Goal: Transaction & Acquisition: Purchase product/service

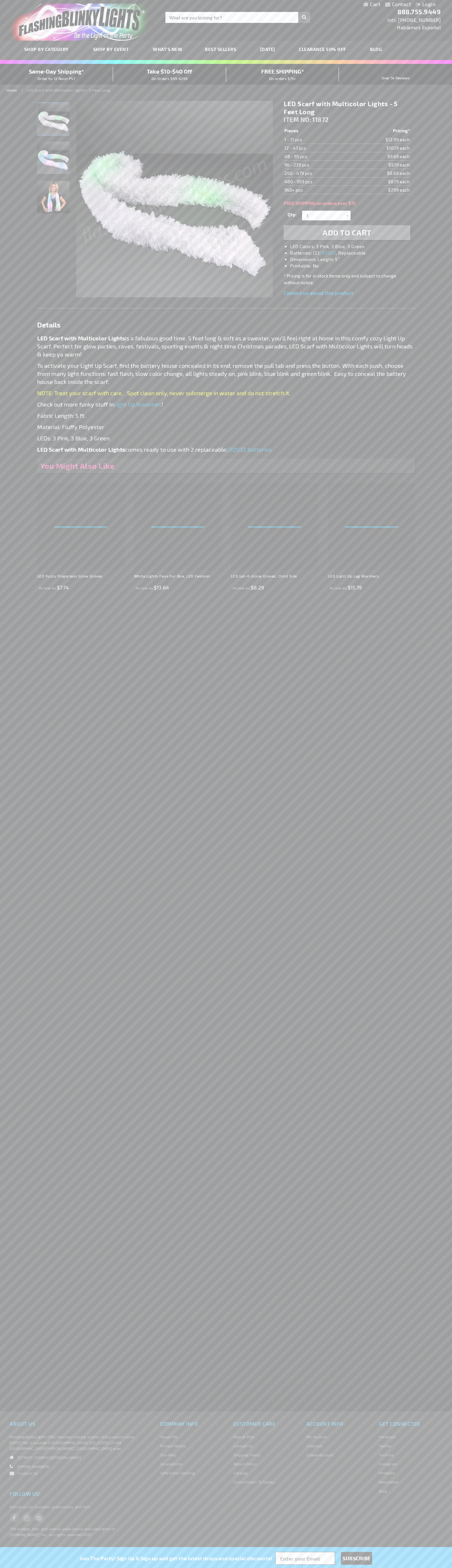
click at [347, 233] on span "Add to Cart" at bounding box center [347, 233] width 49 height 9
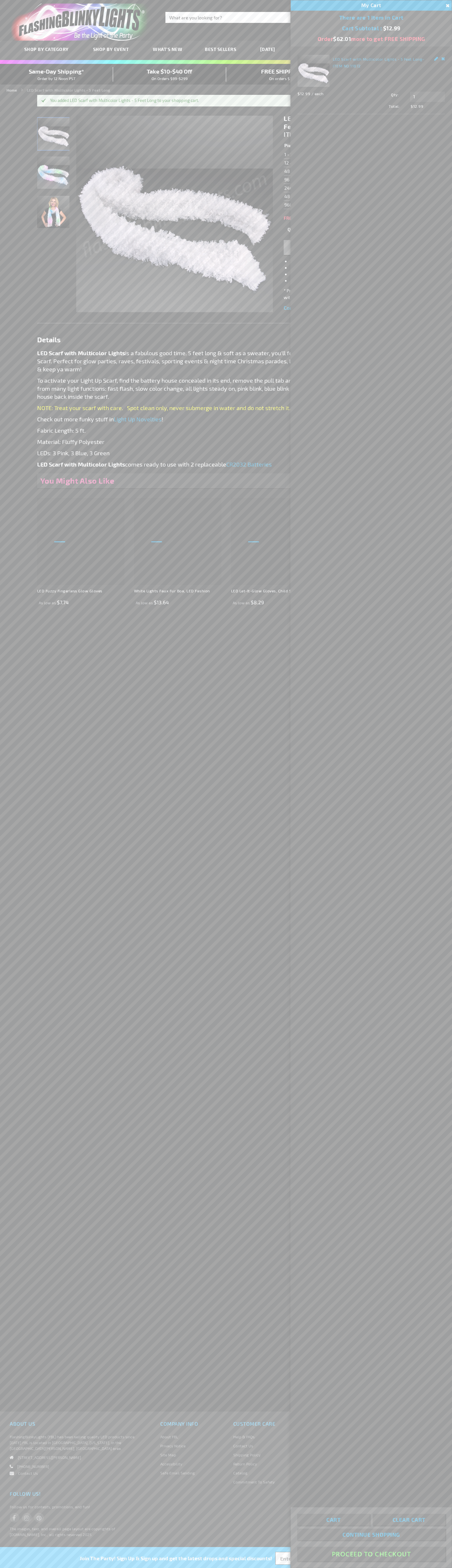
click at [371, 1554] on button "Proceed To Checkout" at bounding box center [371, 1554] width 148 height 15
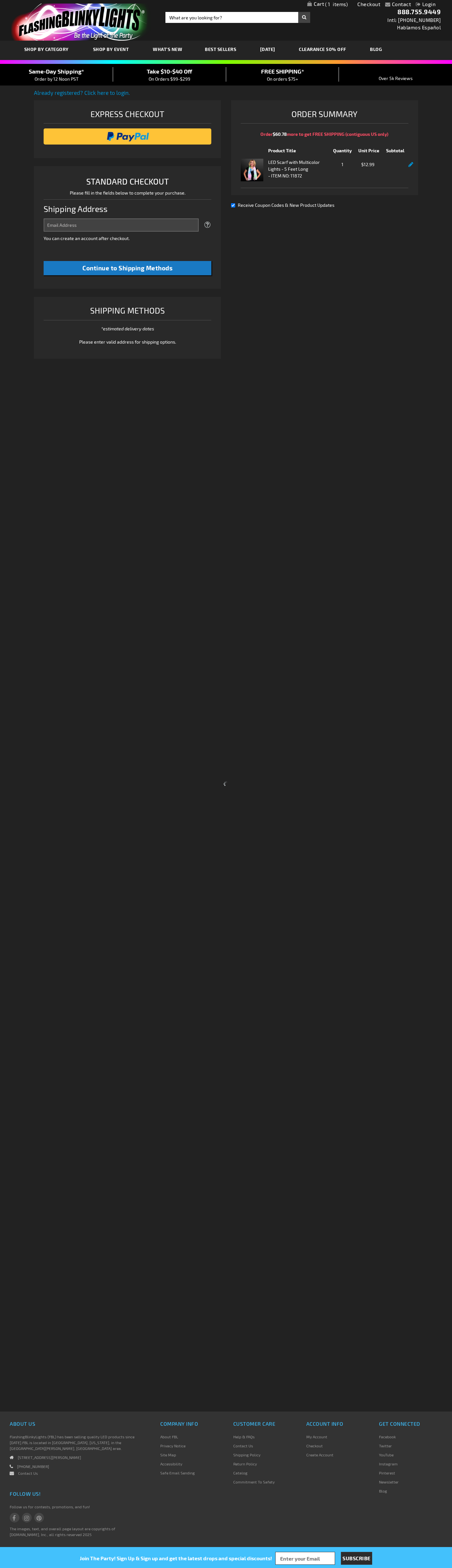
select select "US"
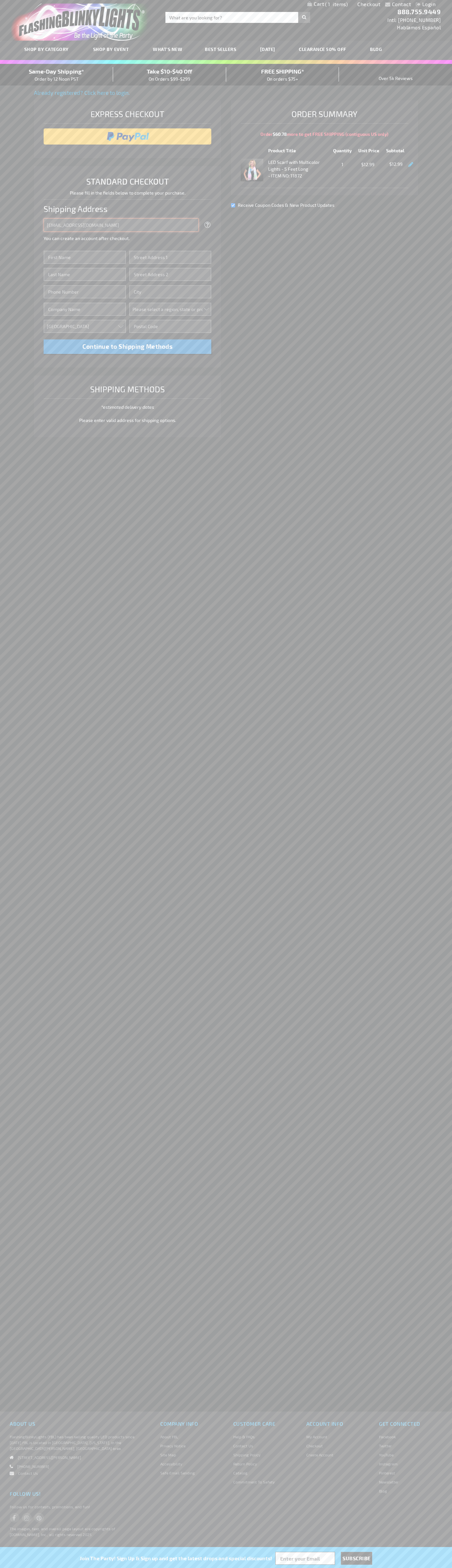
type input "johnsmith005@storebotmail.joonix.net"
type input "John"
type input "2332 Galiano Street"
type input "First floor"
type input "coral gables"
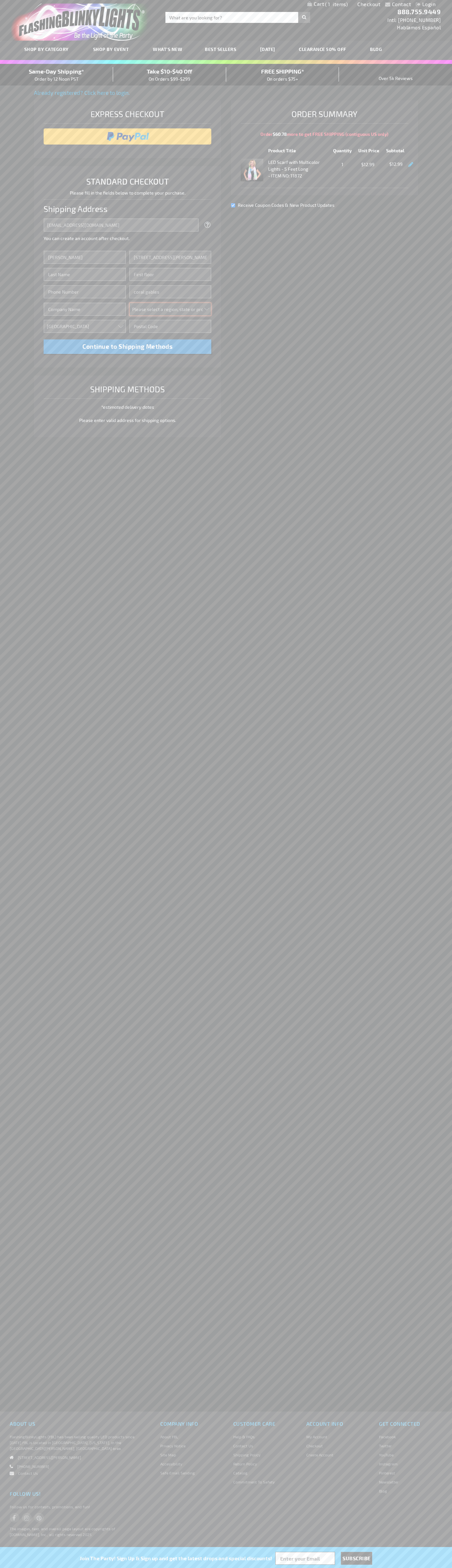
select select "18"
type input "33134"
type input "Smith"
type input "6502530000"
type input "John Smith"
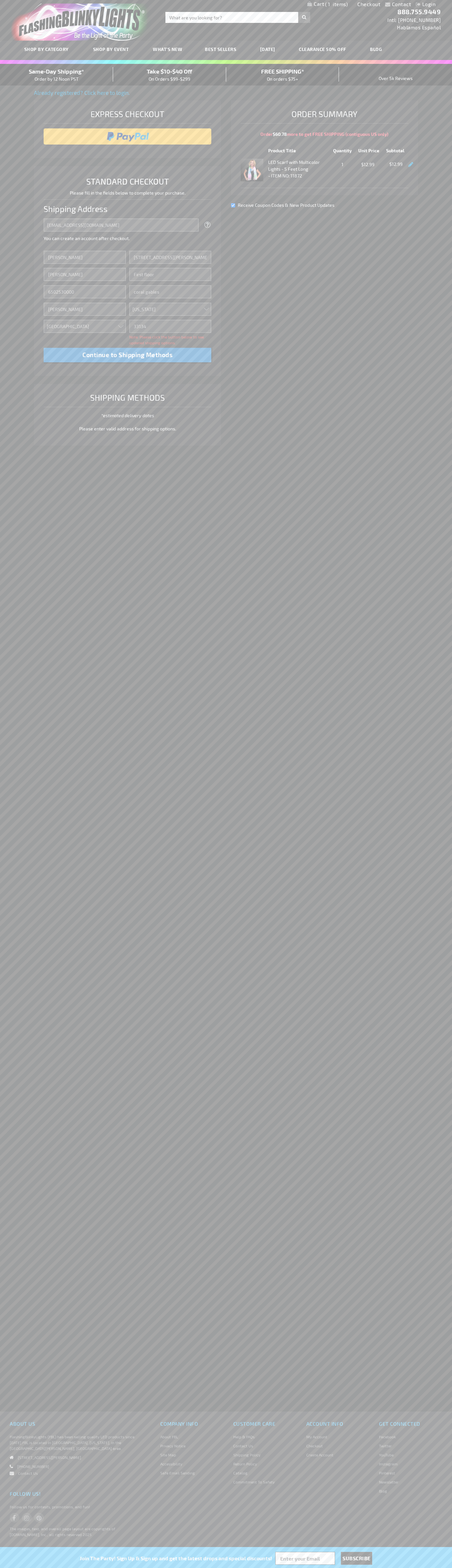
click at [56, 75] on div "Same-Day Shipping* Order by 12 Noon PST" at bounding box center [56, 75] width 113 height 15
click at [128, 137] on input "image" at bounding box center [128, 137] width 162 height 13
